Goal: Transaction & Acquisition: Subscribe to service/newsletter

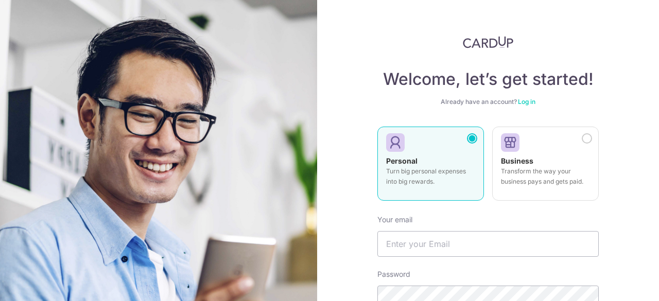
click at [467, 137] on div at bounding box center [472, 138] width 10 height 10
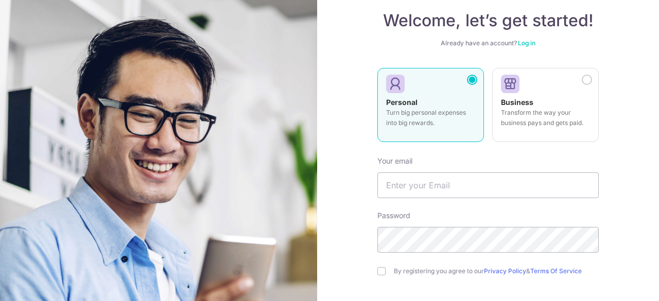
scroll to position [103, 0]
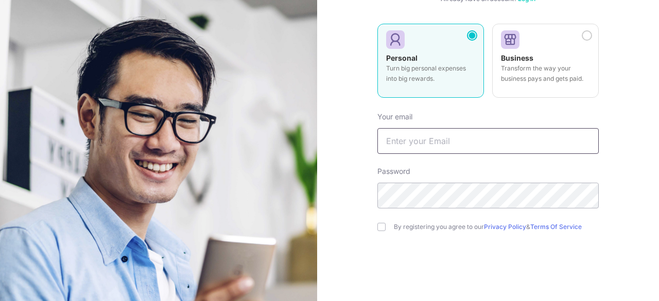
click at [422, 141] on input "text" at bounding box center [487, 141] width 221 height 26
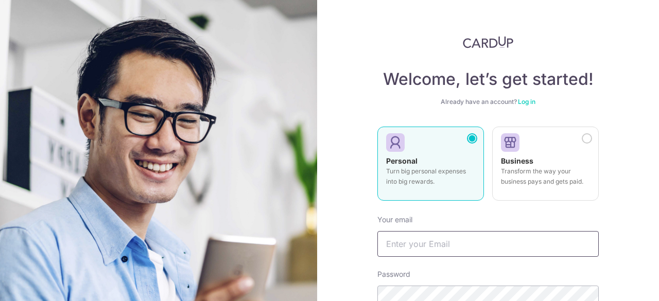
scroll to position [147, 0]
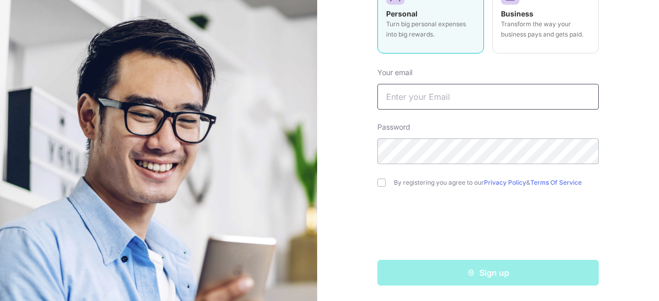
click at [424, 100] on input "text" at bounding box center [487, 97] width 221 height 26
type input "[EMAIL_ADDRESS][DOMAIN_NAME]"
click at [377, 186] on div "By registering you agree to our Privacy Policy & Terms Of Service" at bounding box center [487, 183] width 221 height 12
click at [377, 185] on input "checkbox" at bounding box center [381, 183] width 8 height 8
checkbox input "true"
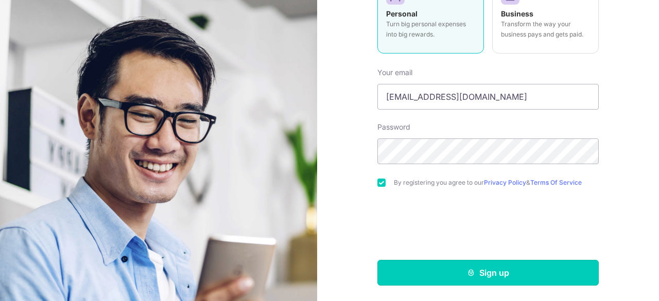
click at [497, 269] on button "Sign up" at bounding box center [487, 273] width 221 height 26
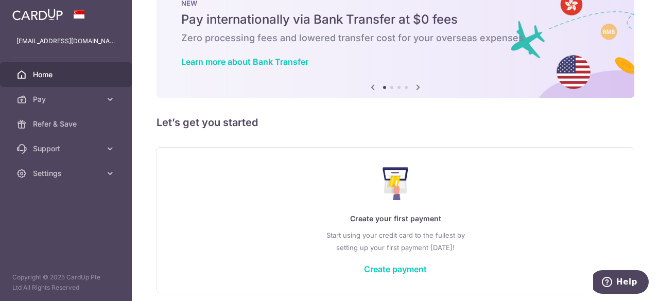
scroll to position [10, 0]
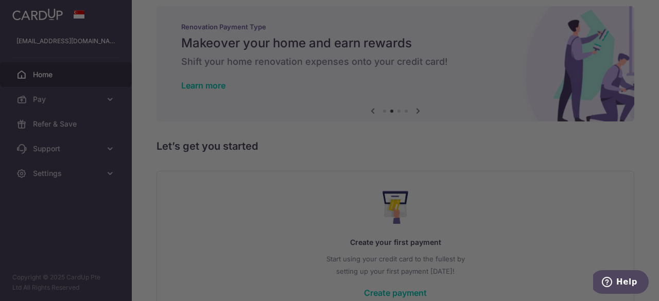
click at [469, 107] on div at bounding box center [333, 152] width 666 height 304
click at [80, 174] on div at bounding box center [333, 152] width 666 height 304
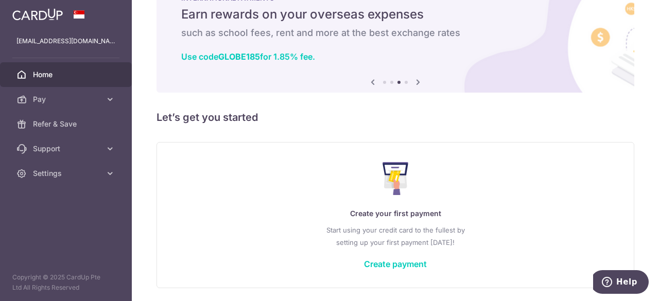
scroll to position [74, 0]
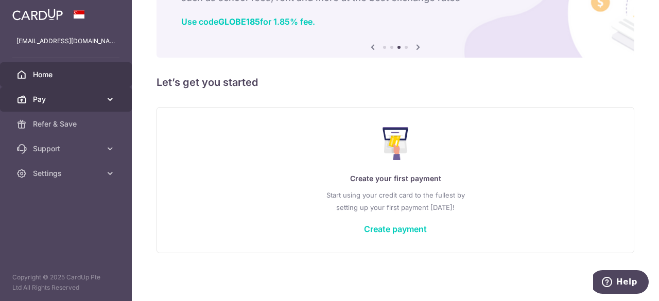
click at [60, 100] on span "Pay" at bounding box center [67, 99] width 68 height 10
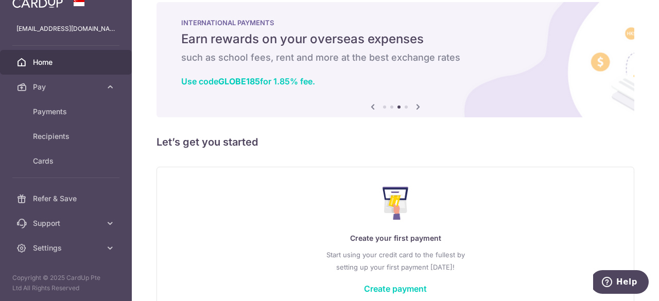
scroll to position [0, 0]
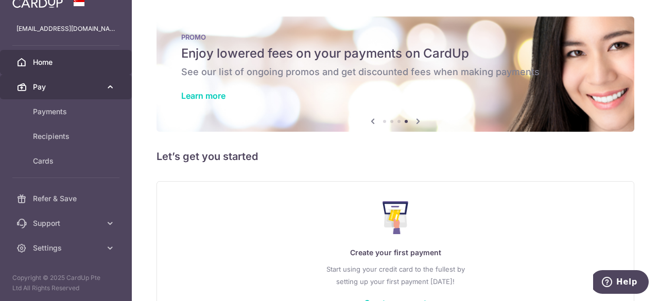
click at [91, 90] on span "Pay" at bounding box center [67, 87] width 68 height 10
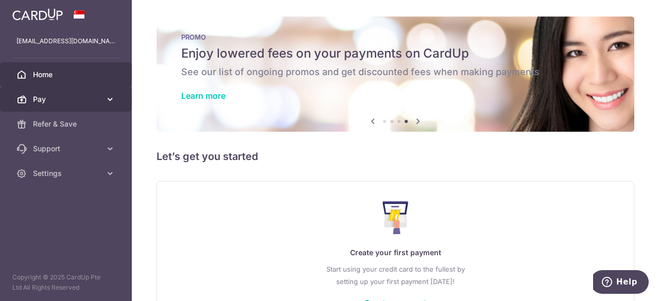
click at [78, 97] on span "Pay" at bounding box center [67, 99] width 68 height 10
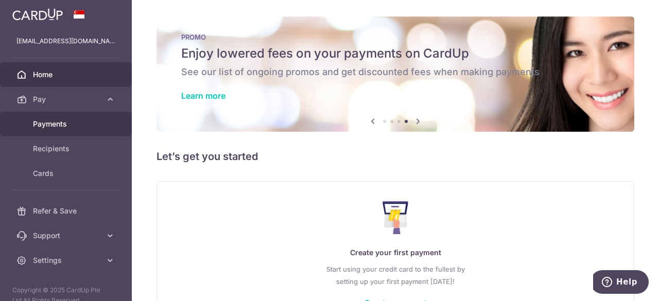
click at [74, 124] on span "Payments" at bounding box center [67, 124] width 68 height 10
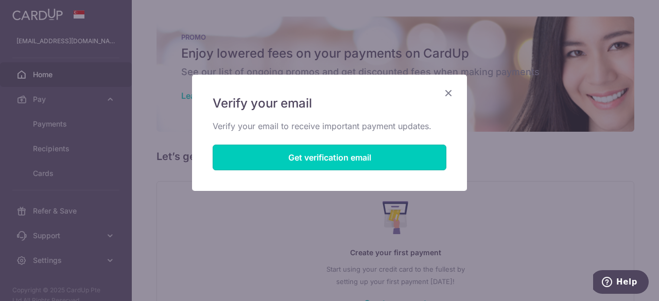
drag, startPoint x: 353, startPoint y: 153, endPoint x: 249, endPoint y: 200, distance: 114.4
click at [249, 200] on div "Verify your email Verify your email to receive important payment updates. Get v…" at bounding box center [329, 150] width 659 height 301
click at [341, 158] on button "Get verification email" at bounding box center [330, 158] width 234 height 26
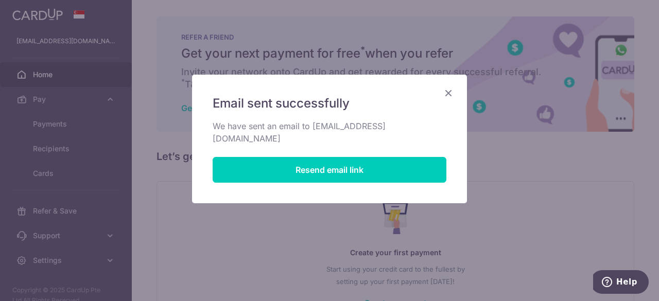
click at [453, 92] on icon "Close" at bounding box center [448, 93] width 12 height 13
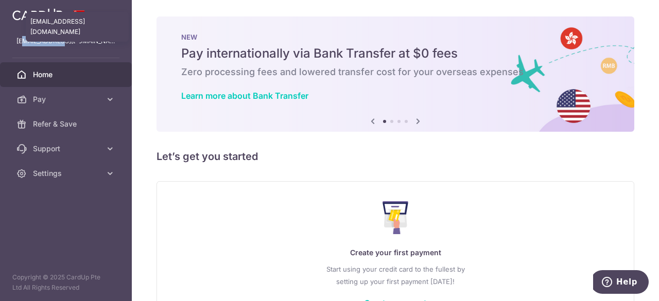
drag, startPoint x: 23, startPoint y: 40, endPoint x: 67, endPoint y: 41, distance: 44.8
click at [67, 41] on p "[EMAIL_ADDRESS][DOMAIN_NAME]" at bounding box center [65, 41] width 99 height 10
click at [73, 43] on p "[EMAIL_ADDRESS][DOMAIN_NAME]" at bounding box center [65, 41] width 99 height 10
drag, startPoint x: 643, startPoint y: 0, endPoint x: 285, endPoint y: 124, distance: 378.8
click at [387, 180] on div "× Pause Schedule Pause all future payments in this series Pause just this one p…" at bounding box center [395, 150] width 527 height 301
